Goal: Task Accomplishment & Management: Complete application form

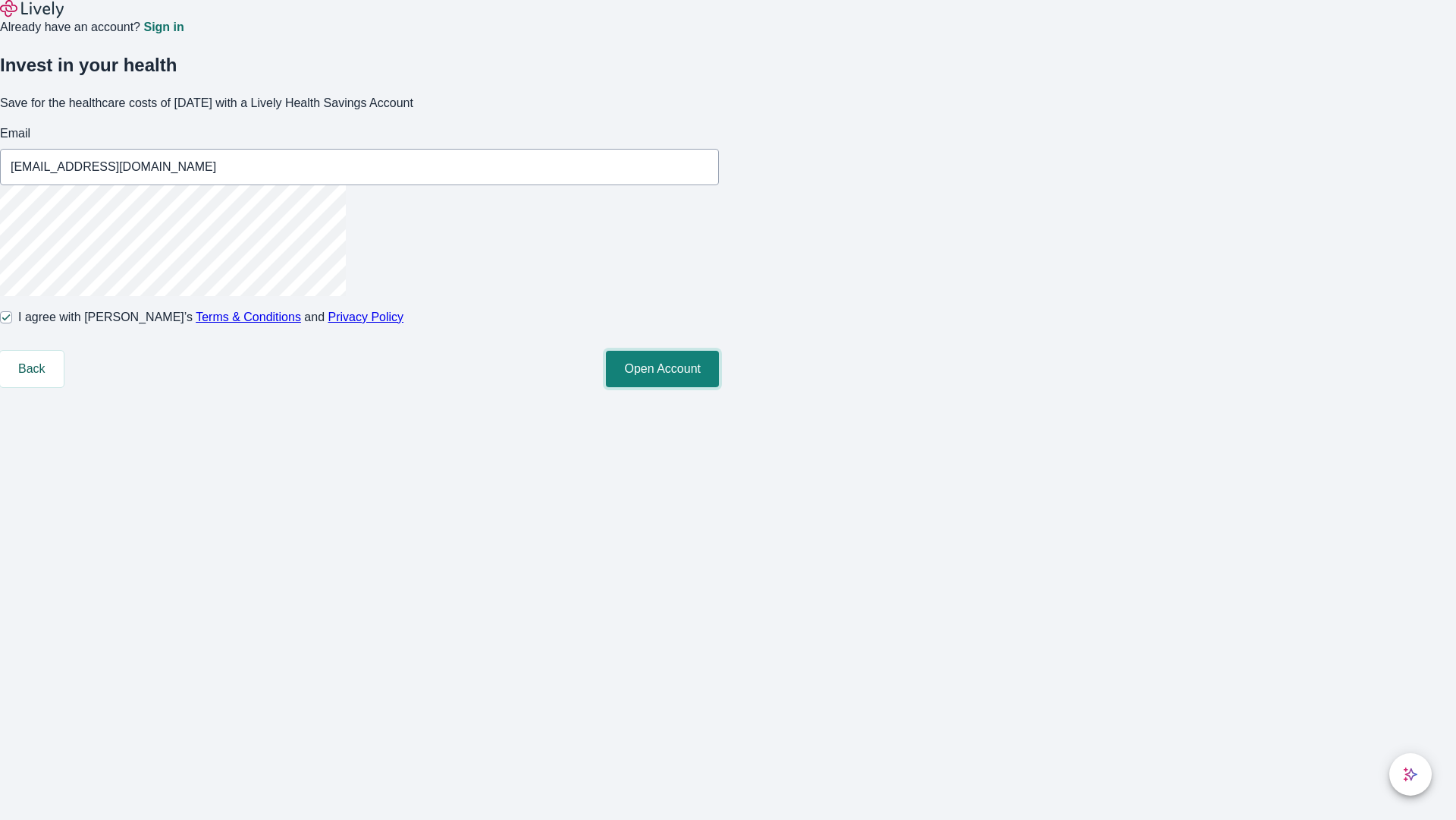
click at [719, 387] on button "Open Account" at bounding box center [663, 368] width 113 height 36
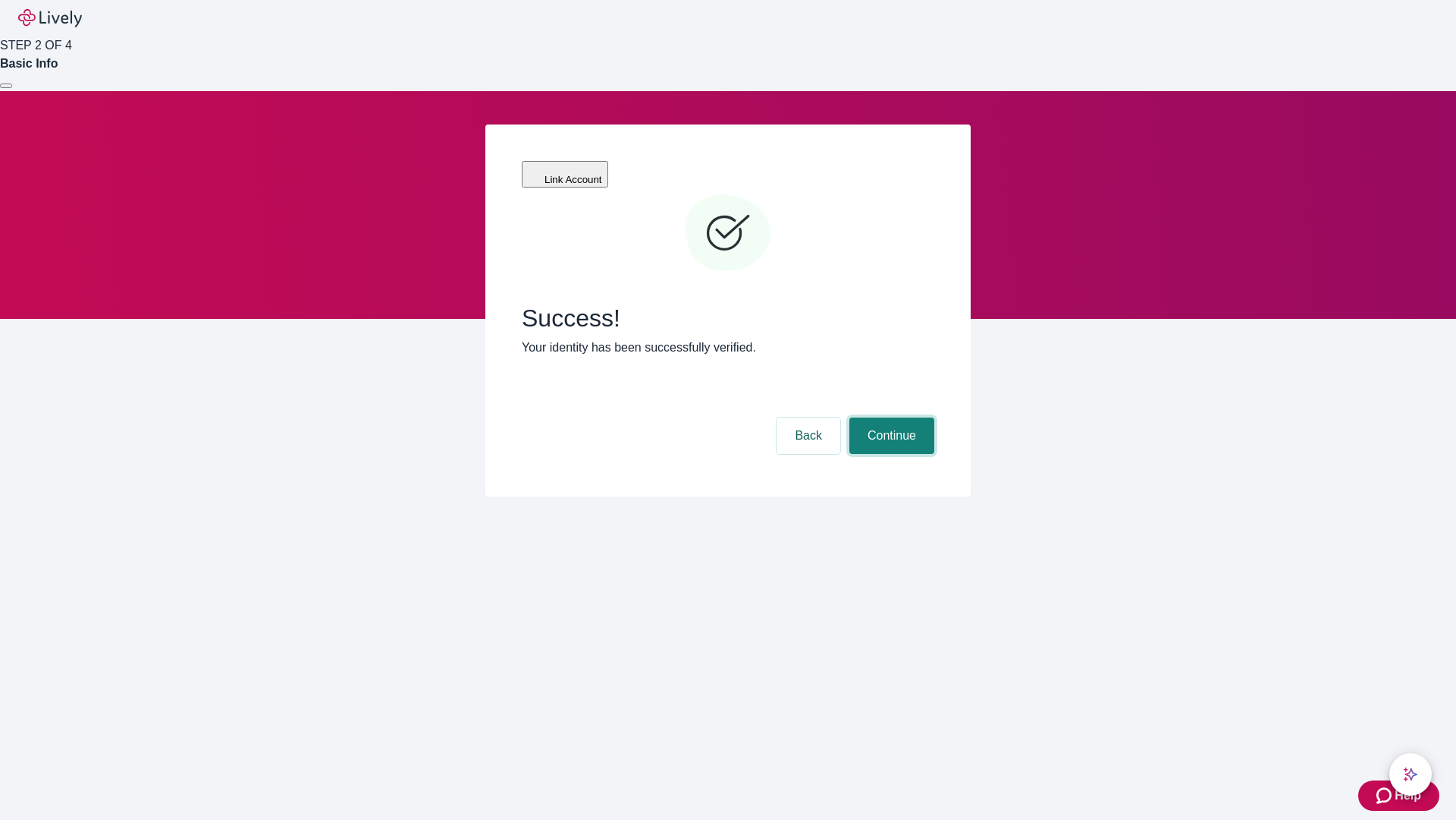
click at [890, 418] on button "Continue" at bounding box center [892, 436] width 85 height 36
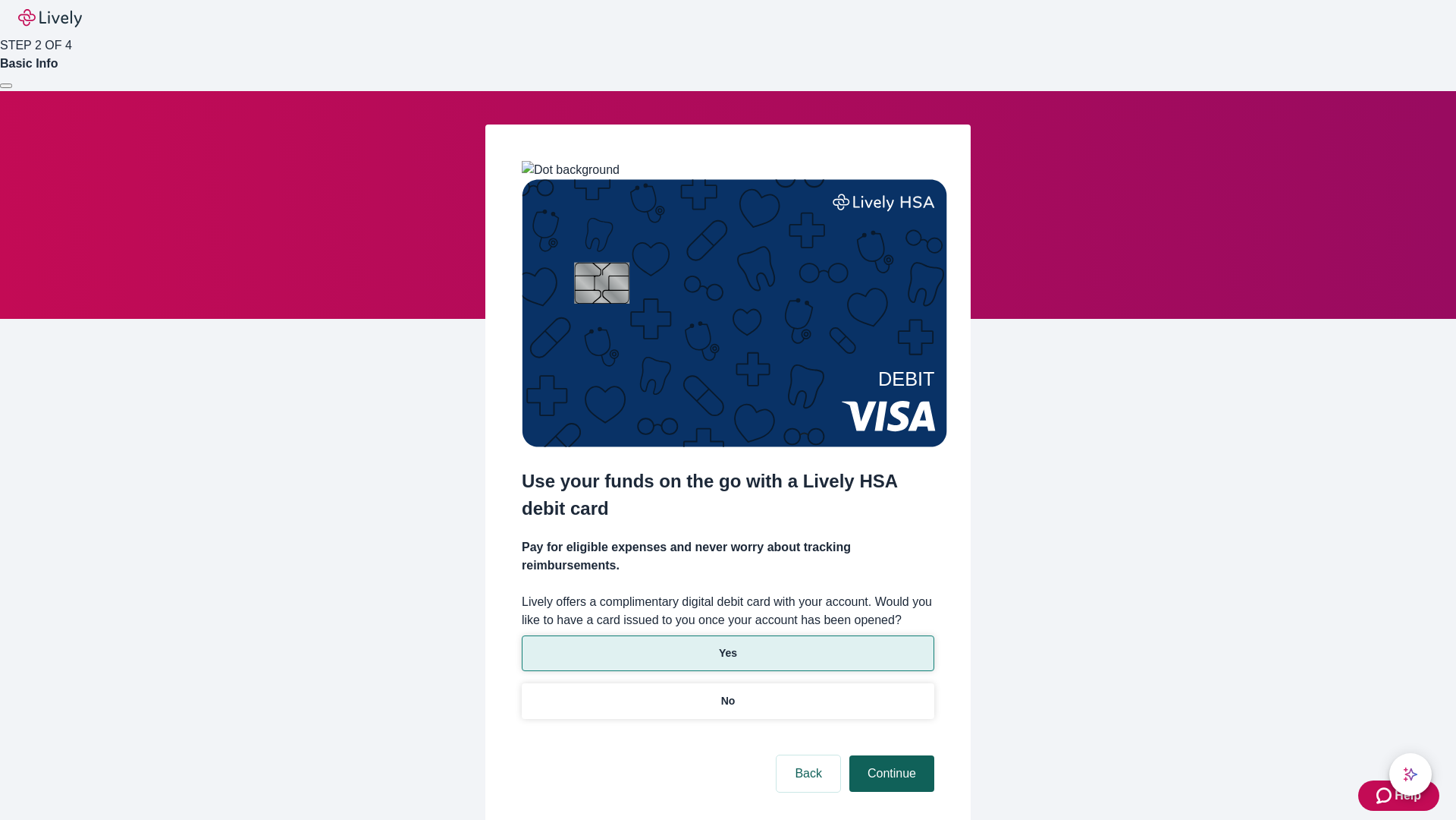
click at [728, 693] on p "No" at bounding box center [728, 701] width 15 height 16
click at [890, 755] on button "Continue" at bounding box center [892, 773] width 85 height 36
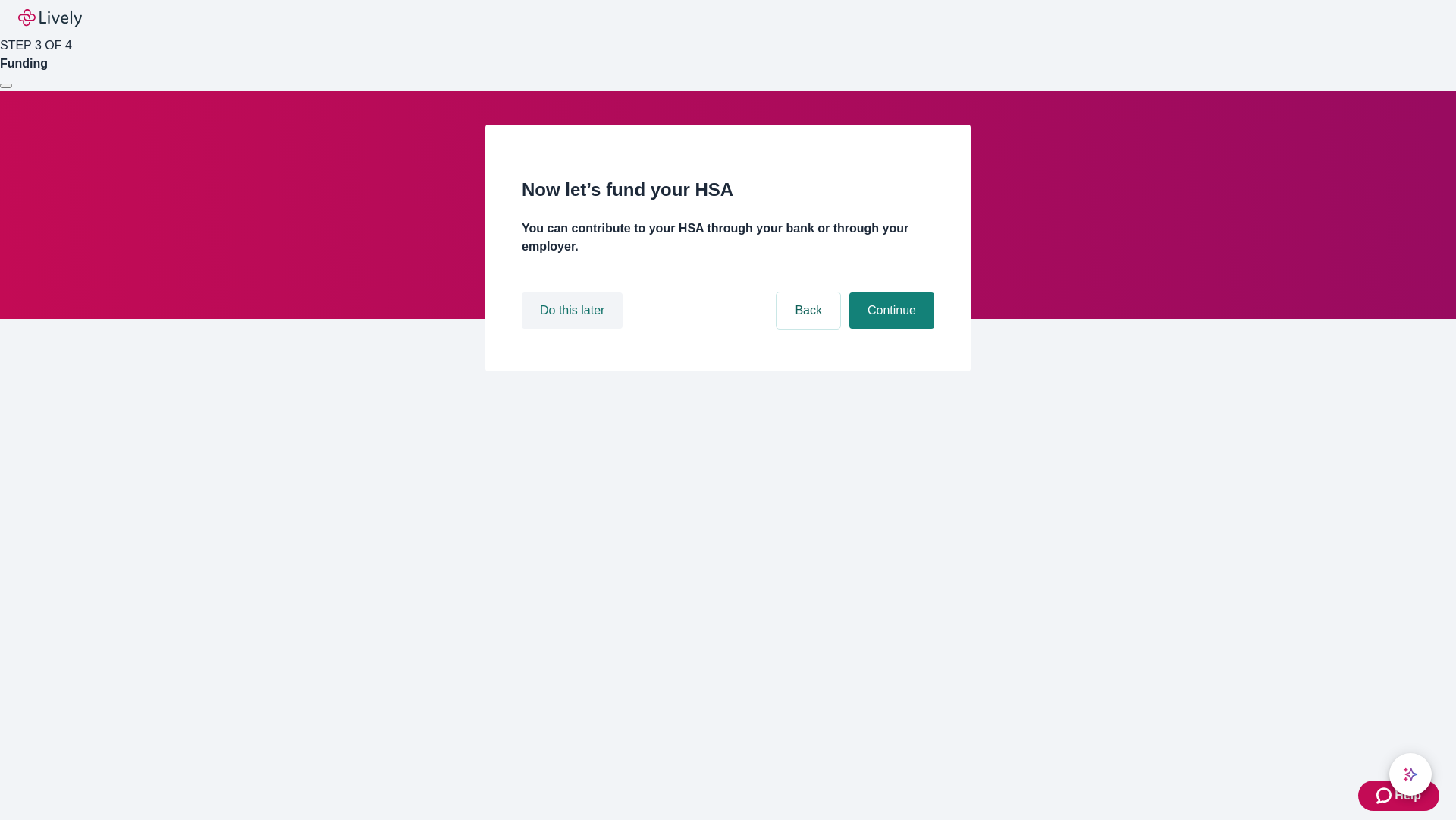
click at [574, 328] on button "Do this later" at bounding box center [572, 310] width 101 height 36
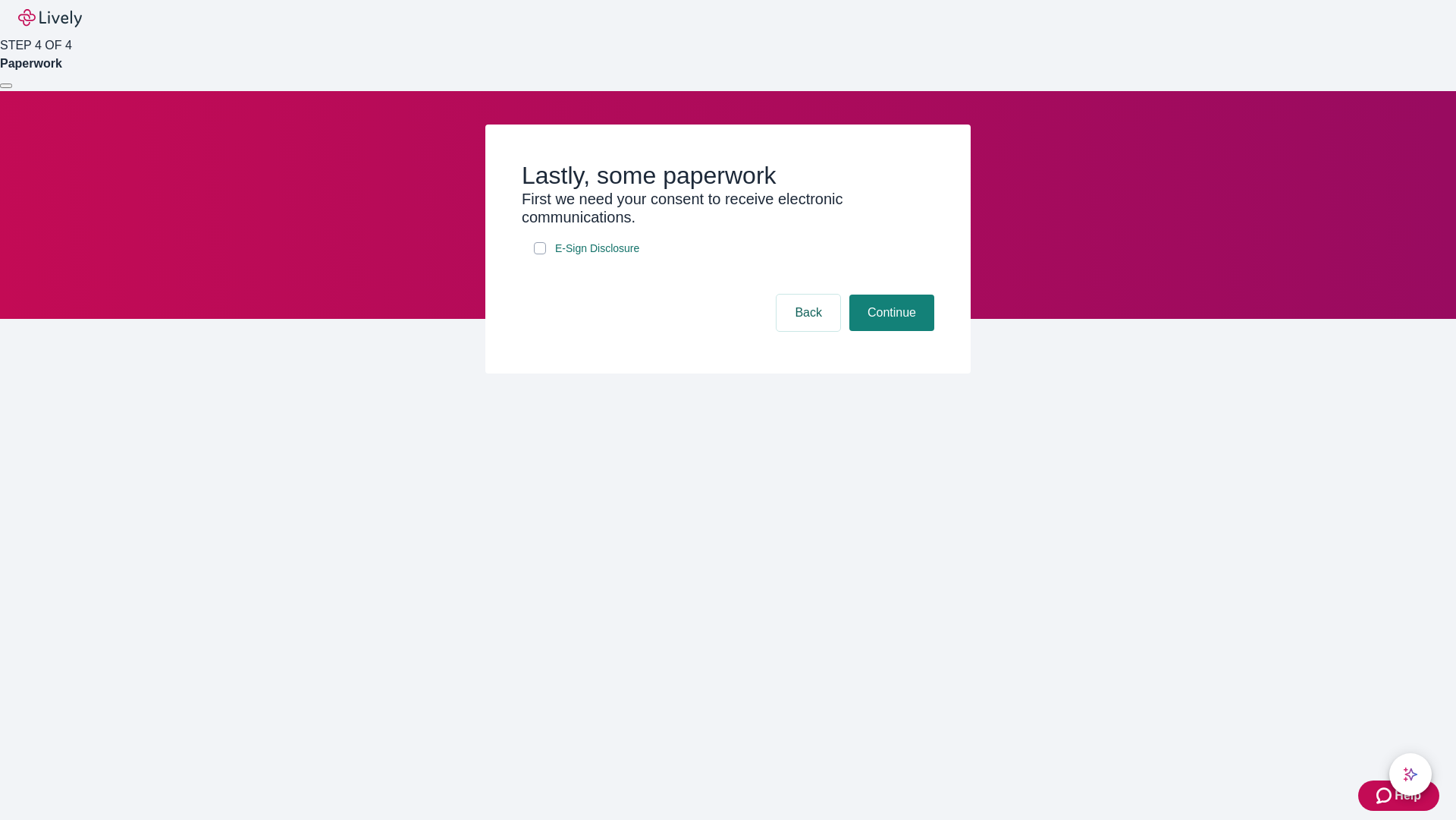
click at [540, 254] on input "E-Sign Disclosure" at bounding box center [540, 247] width 12 height 12
checkbox input "true"
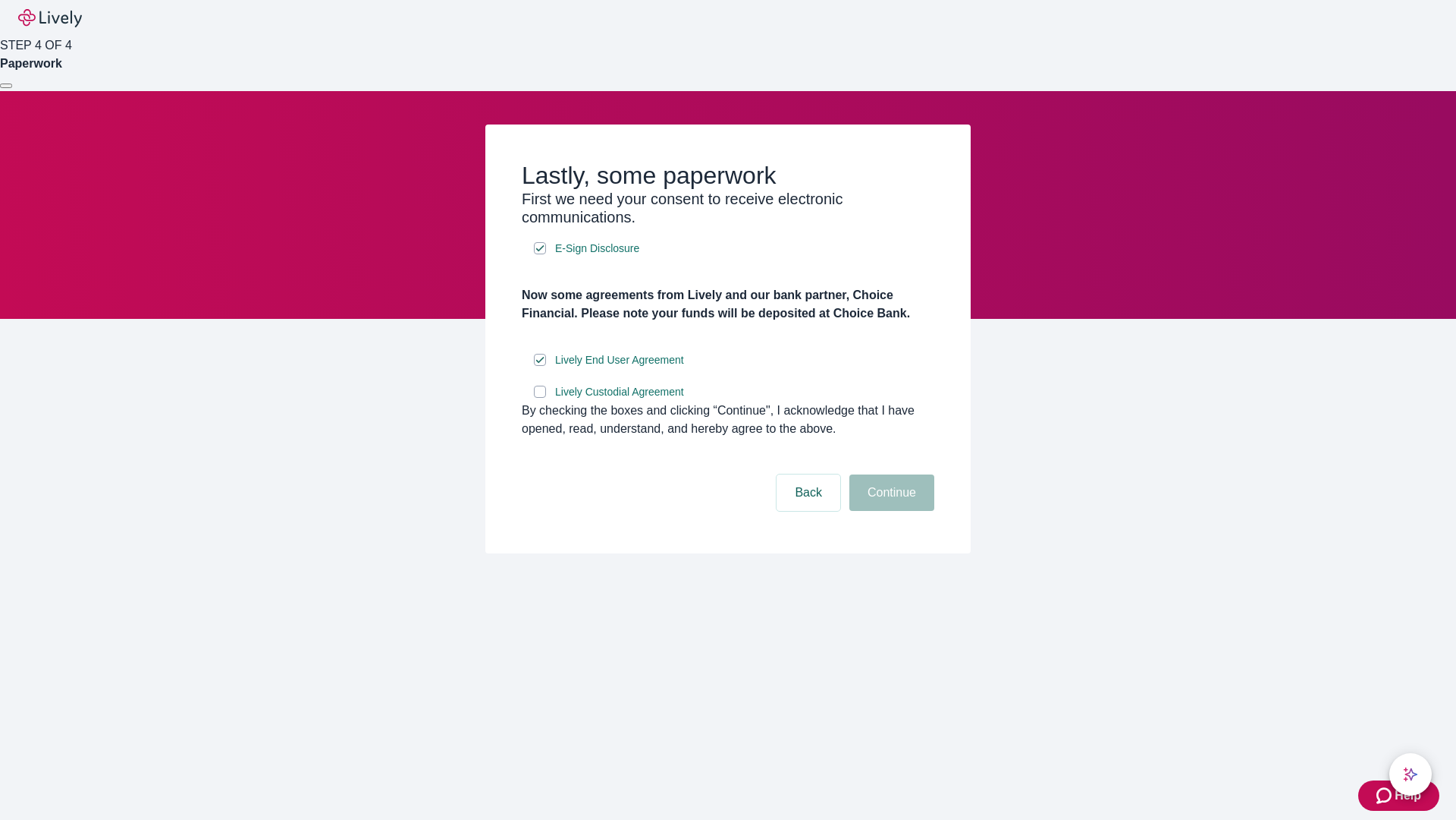
click at [540, 398] on input "Lively Custodial Agreement" at bounding box center [540, 391] width 12 height 12
checkbox input "true"
click at [890, 511] on button "Continue" at bounding box center [892, 493] width 85 height 36
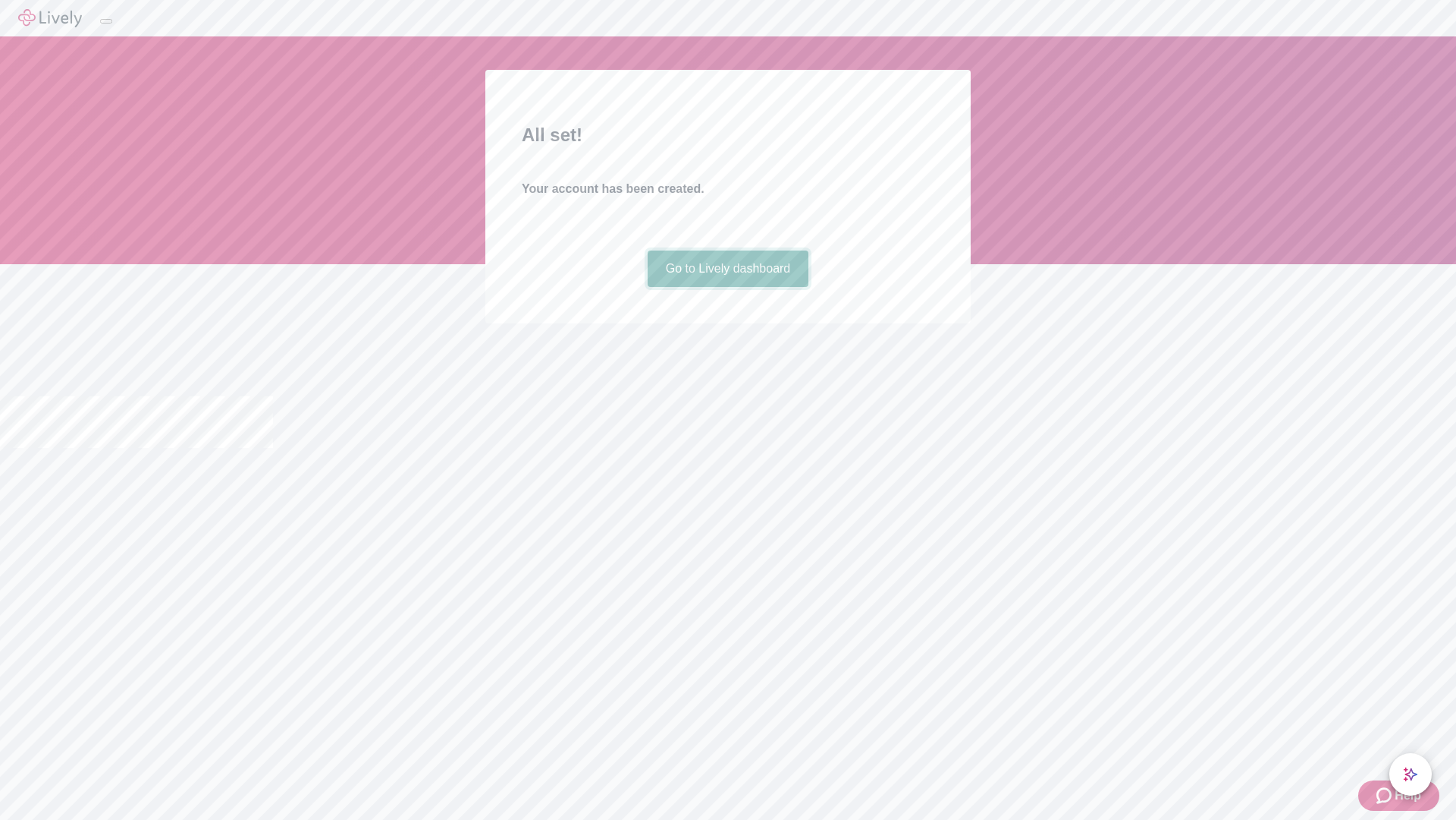
click at [728, 287] on link "Go to Lively dashboard" at bounding box center [728, 269] width 161 height 36
